Goal: Find specific page/section: Find specific page/section

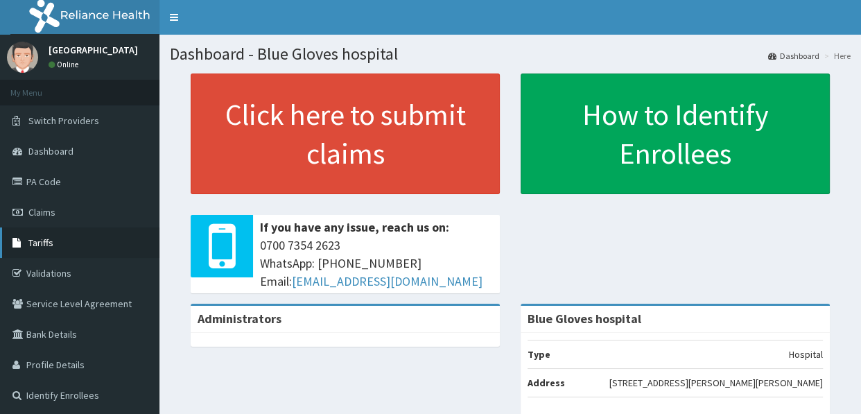
click at [38, 248] on link "Tariffs" at bounding box center [79, 242] width 159 height 30
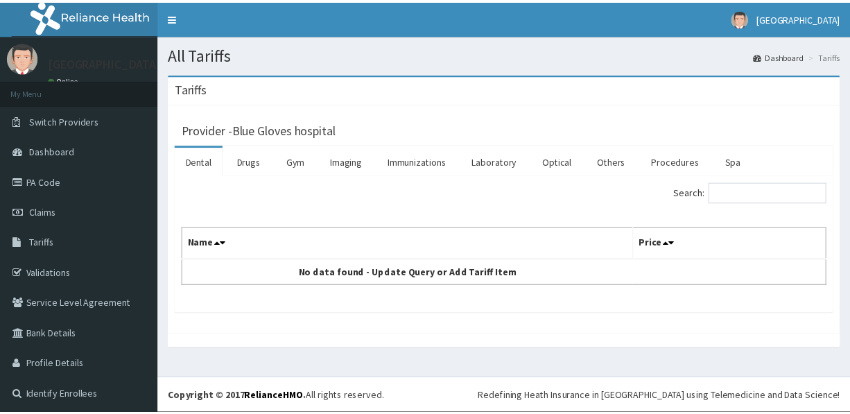
scroll to position [3, 0]
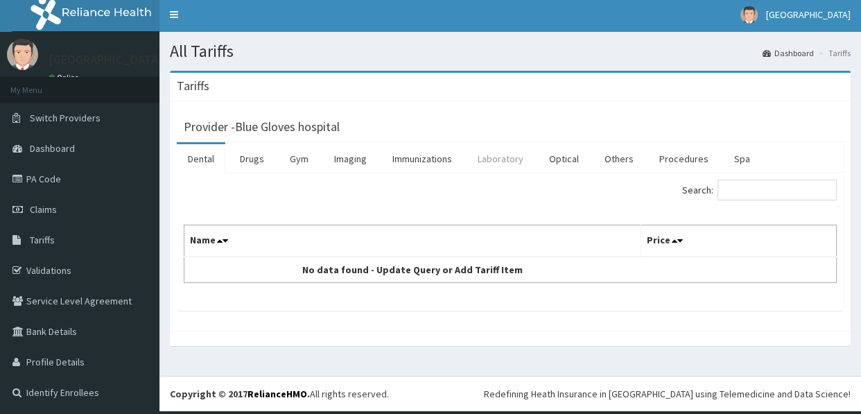
click at [500, 159] on link "Laboratory" at bounding box center [500, 158] width 68 height 29
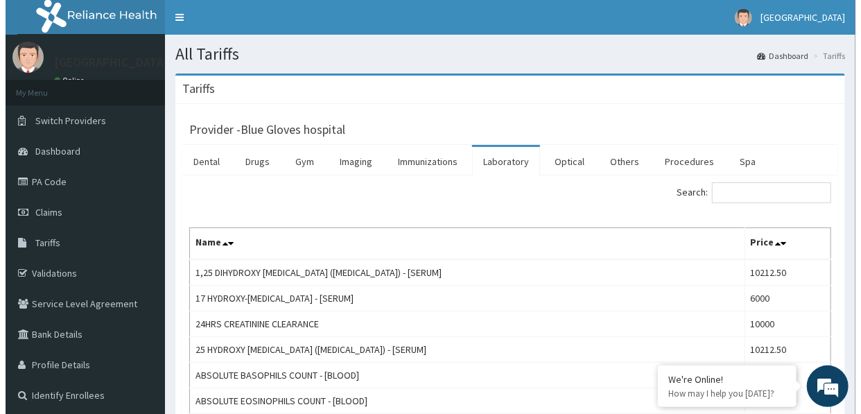
scroll to position [0, 0]
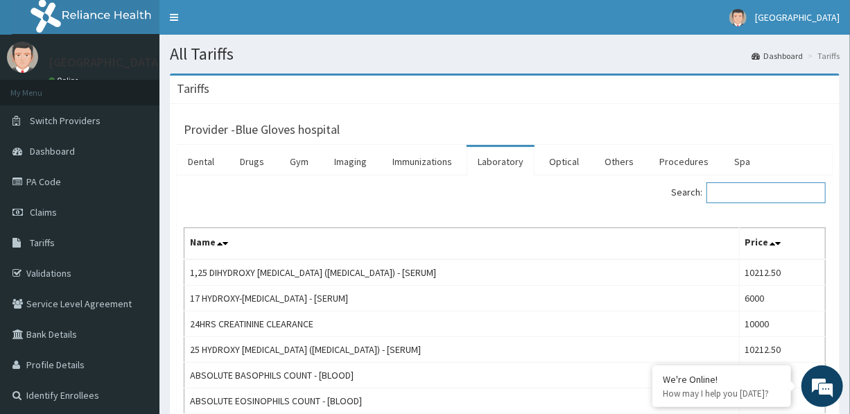
click at [731, 196] on input "Search:" at bounding box center [765, 192] width 119 height 21
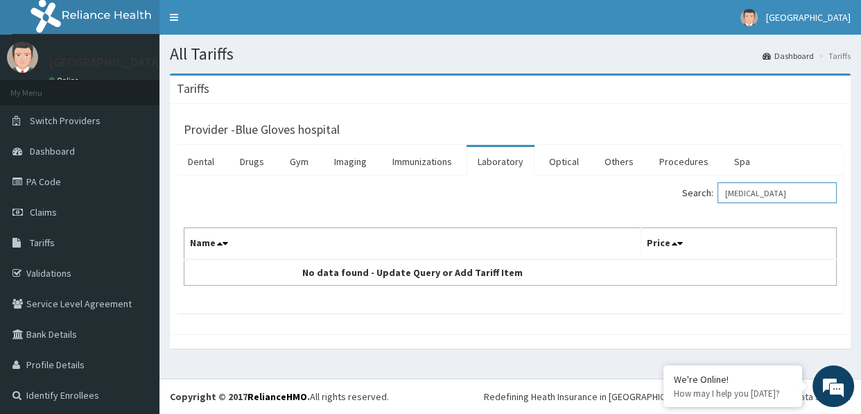
drag, startPoint x: 778, startPoint y: 191, endPoint x: 654, endPoint y: 188, distance: 124.1
click at [714, 194] on label "Search: [MEDICAL_DATA]" at bounding box center [759, 192] width 155 height 21
type input "[MEDICAL_DATA]"
click at [349, 160] on link "Imaging" at bounding box center [350, 161] width 55 height 29
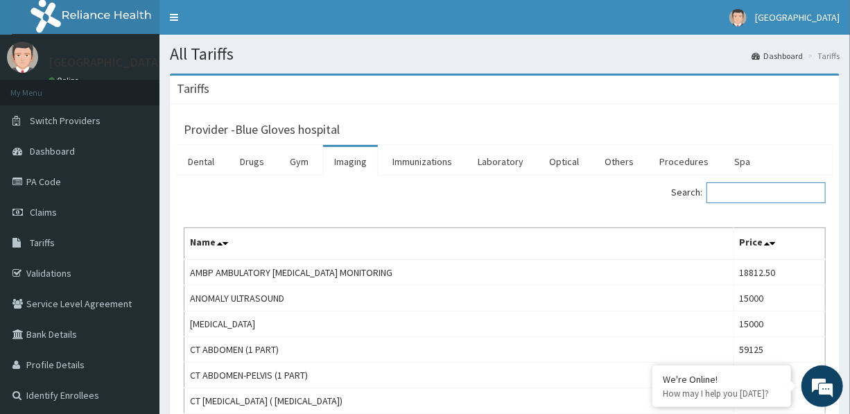
click at [758, 182] on input "Search:" at bounding box center [765, 192] width 119 height 21
paste input "[MEDICAL_DATA]"
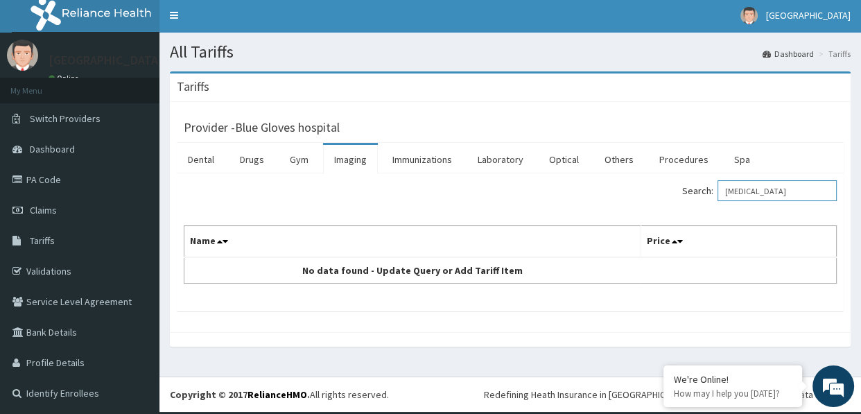
scroll to position [3, 0]
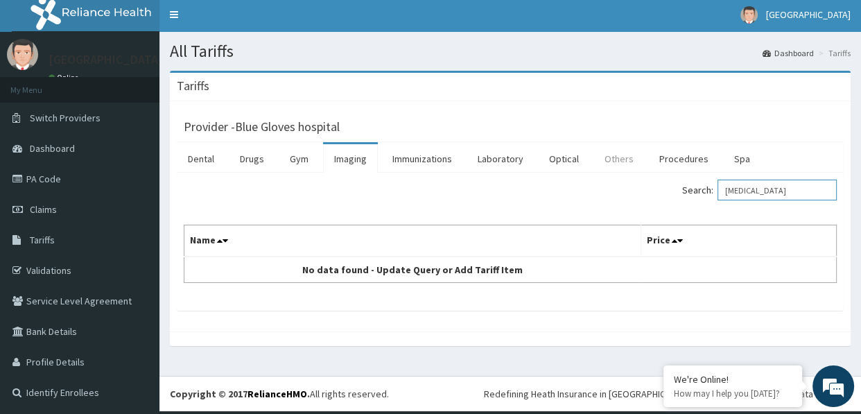
type input "[MEDICAL_DATA]"
click at [608, 158] on link "Others" at bounding box center [618, 158] width 51 height 29
click at [734, 191] on input "Search:" at bounding box center [776, 190] width 119 height 21
paste input "[MEDICAL_DATA]"
type input "[MEDICAL_DATA]"
